Goal: Task Accomplishment & Management: Use online tool/utility

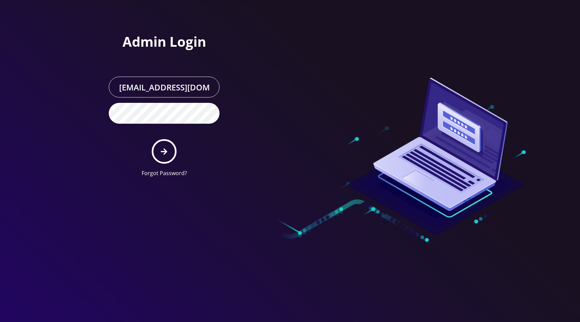
scroll to position [0, 14]
click at [166, 150] on icon "submit" at bounding box center [164, 151] width 6 height 6
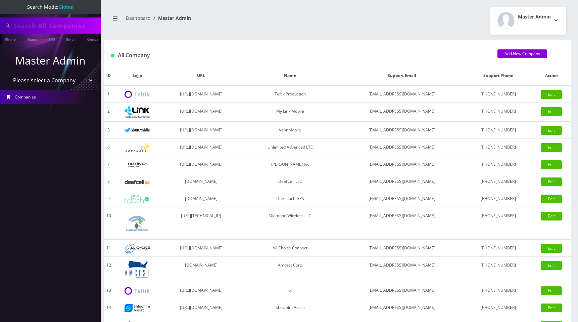
type input "[PERSON_NAME]"
click at [56, 79] on select "Please select a Company Teltik Production My Link Mobile VennMobile Unlimited A…" at bounding box center [51, 81] width 86 height 13
select select "13"
click at [8, 75] on select "Please select a Company Teltik Production My Link Mobile VennMobile Unlimited A…" at bounding box center [51, 81] width 86 height 13
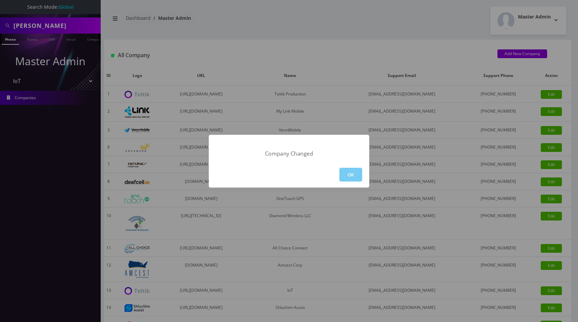
click at [353, 173] on button "OK" at bounding box center [351, 175] width 23 height 14
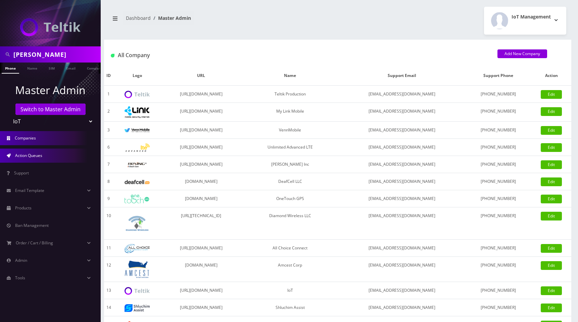
click at [43, 153] on link "Action Queues" at bounding box center [50, 155] width 101 height 14
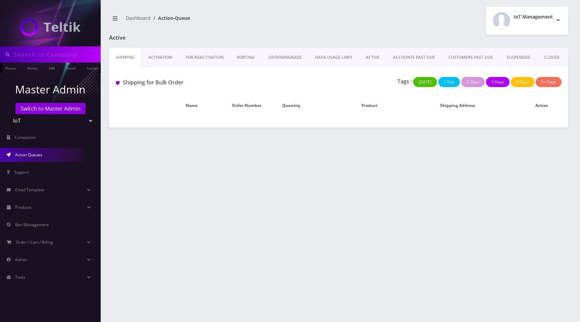
type input "[PERSON_NAME]"
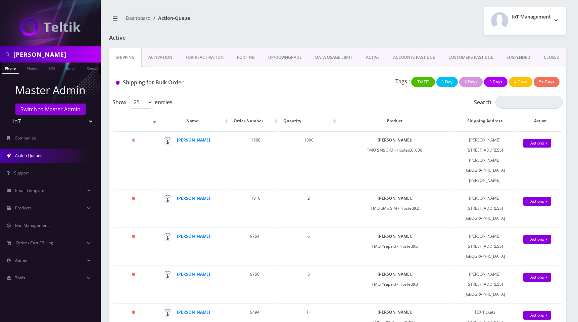
click at [345, 31] on div "IoT Management Logout" at bounding box center [455, 21] width 234 height 28
click at [373, 56] on link "ACTIVE" at bounding box center [372, 57] width 27 height 19
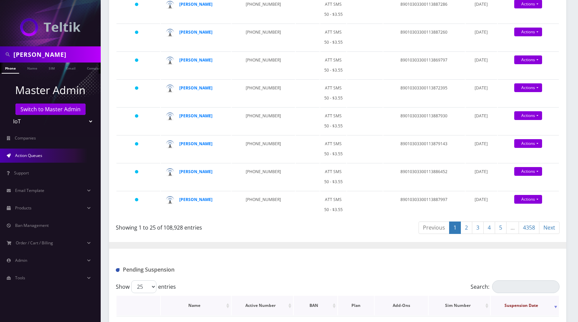
scroll to position [601, 0]
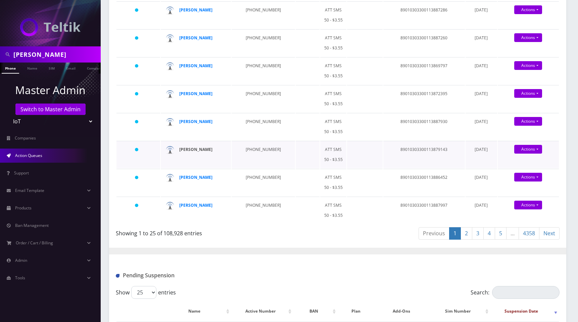
click at [186, 146] on strong "Andy Liu" at bounding box center [195, 149] width 33 height 6
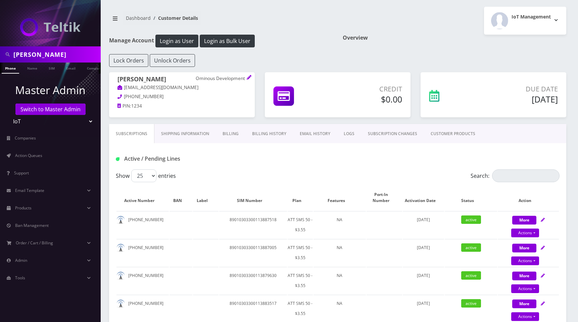
click at [382, 132] on link "SUBSCRIPTION CHANGES" at bounding box center [392, 133] width 63 height 19
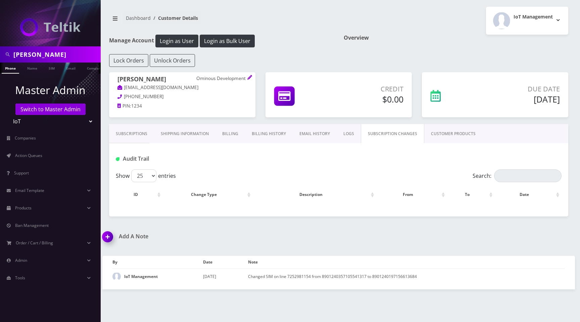
click at [382, 48] on div "Overview" at bounding box center [456, 44] width 235 height 19
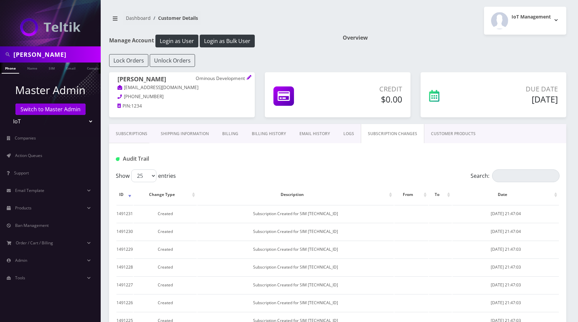
click at [193, 130] on link "Shipping Information" at bounding box center [184, 133] width 61 height 19
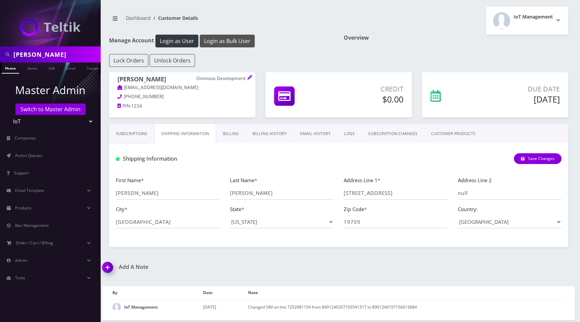
click at [216, 41] on button "Login as Bulk User" at bounding box center [227, 41] width 55 height 13
